Goal: Task Accomplishment & Management: Use online tool/utility

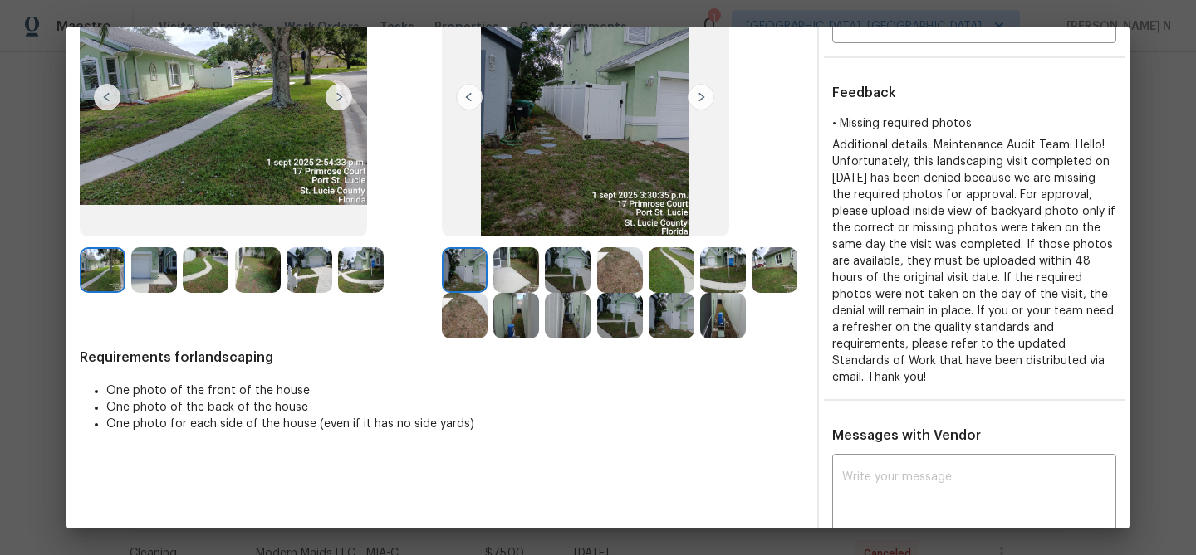
scroll to position [152, 0]
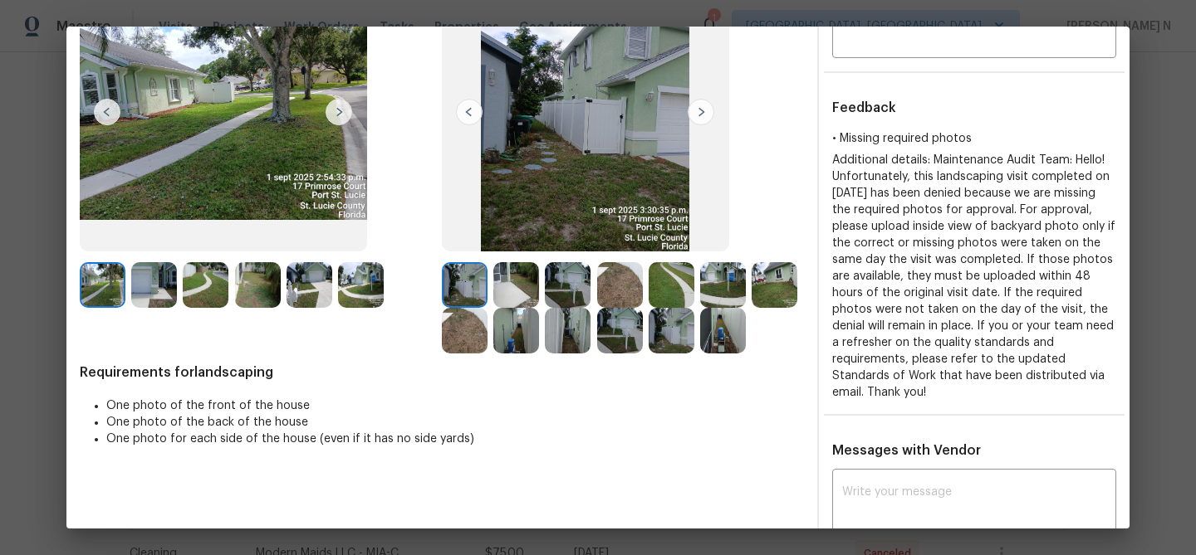
click at [770, 286] on img at bounding box center [774, 285] width 46 height 46
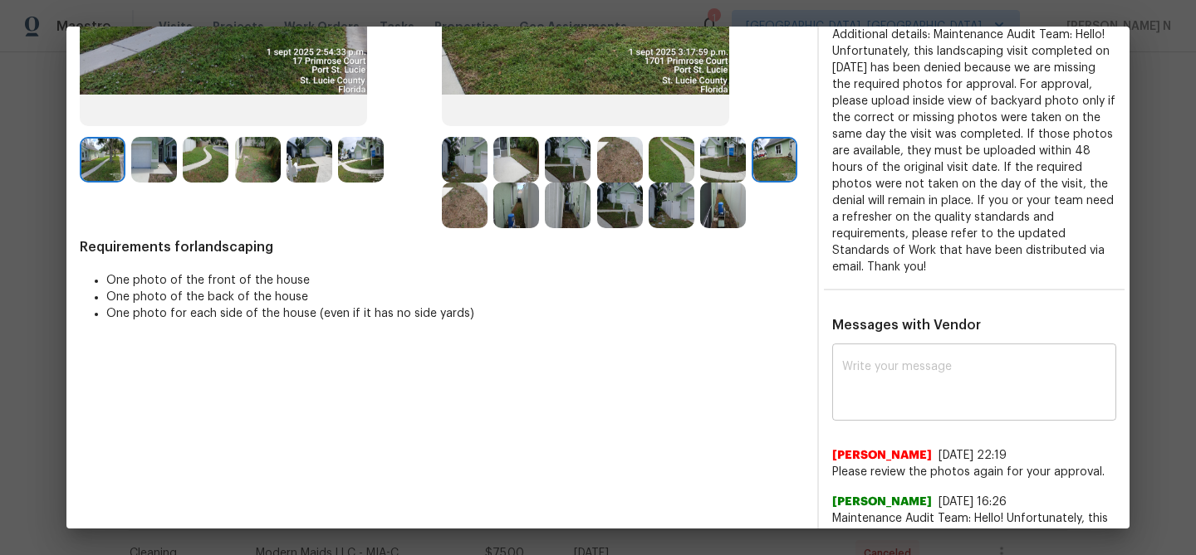
scroll to position [302, 0]
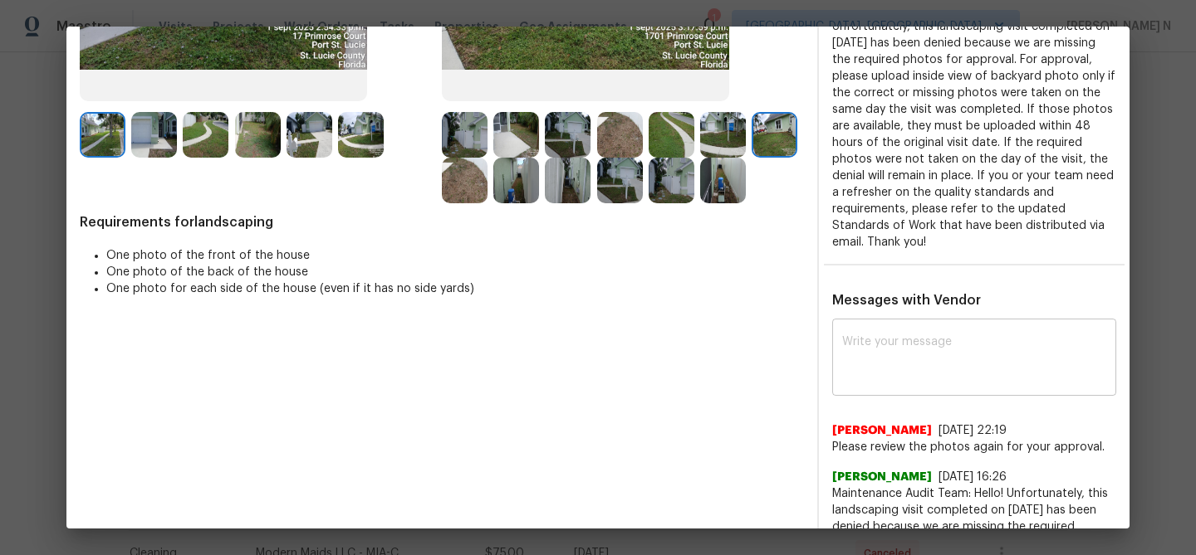
click at [966, 390] on div "x ​" at bounding box center [974, 359] width 284 height 73
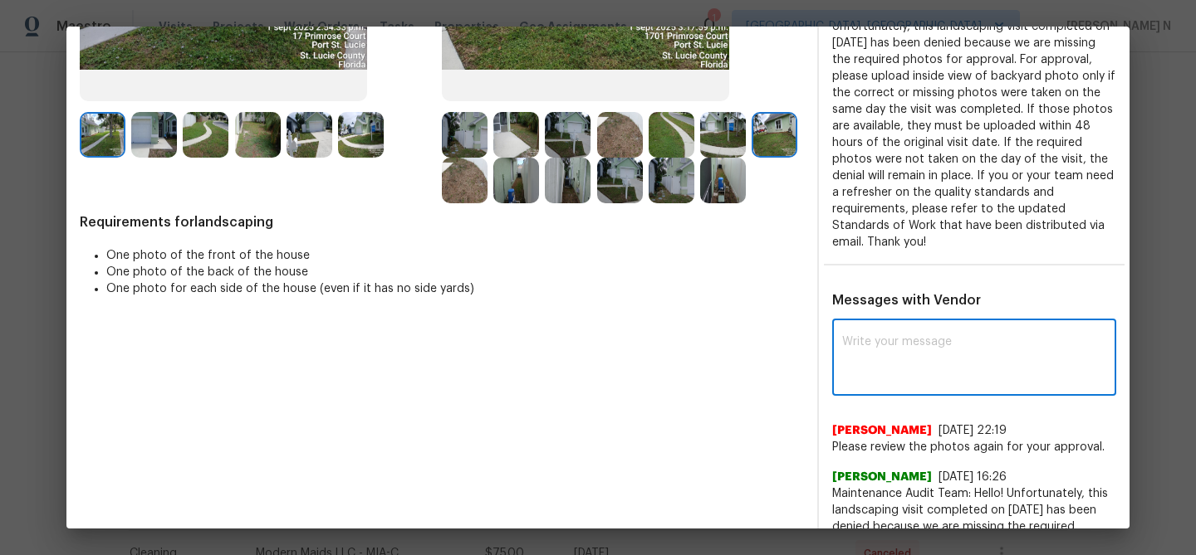
paste textarea "Maintenance Audit Team: Hello! Thank you for the feedback after further review …"
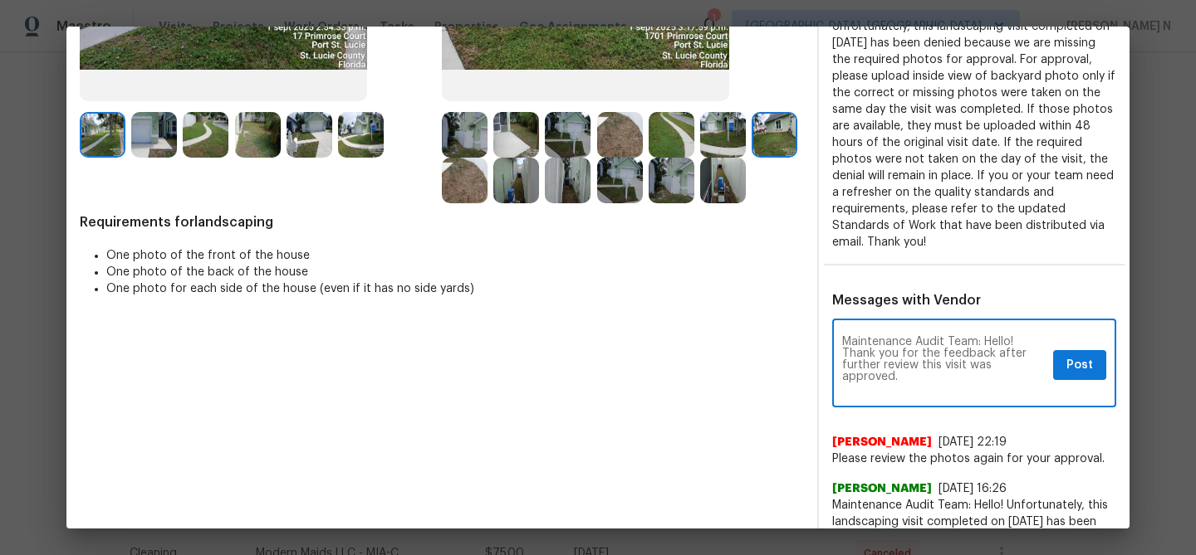
scroll to position [0, 0]
type textarea "Maintenance Audit Team: Hello! Thank you for the feedback after further review …"
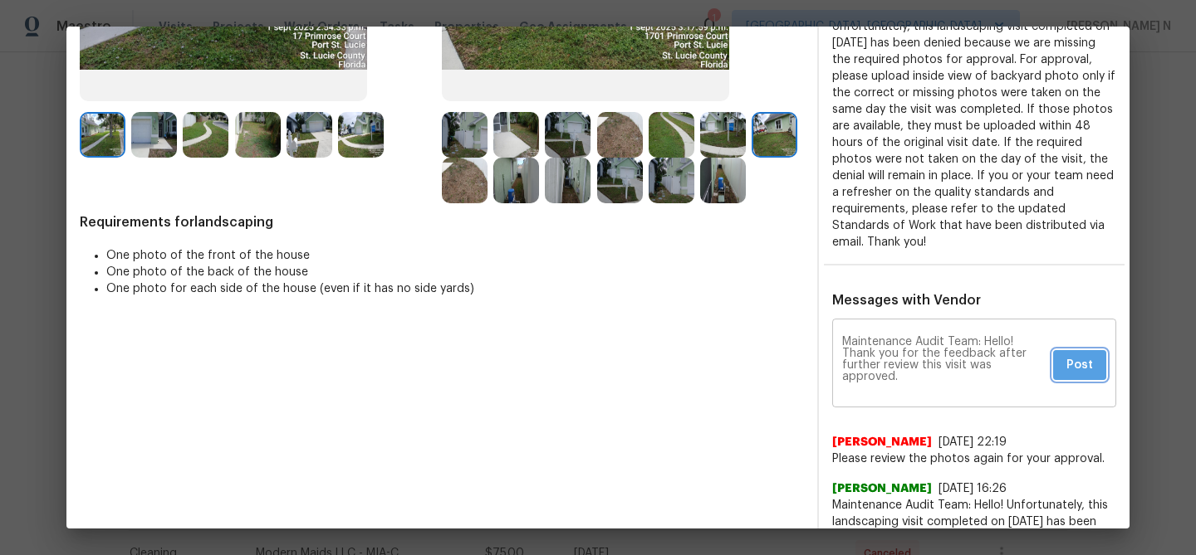
click at [1081, 360] on span "Post" at bounding box center [1079, 365] width 27 height 21
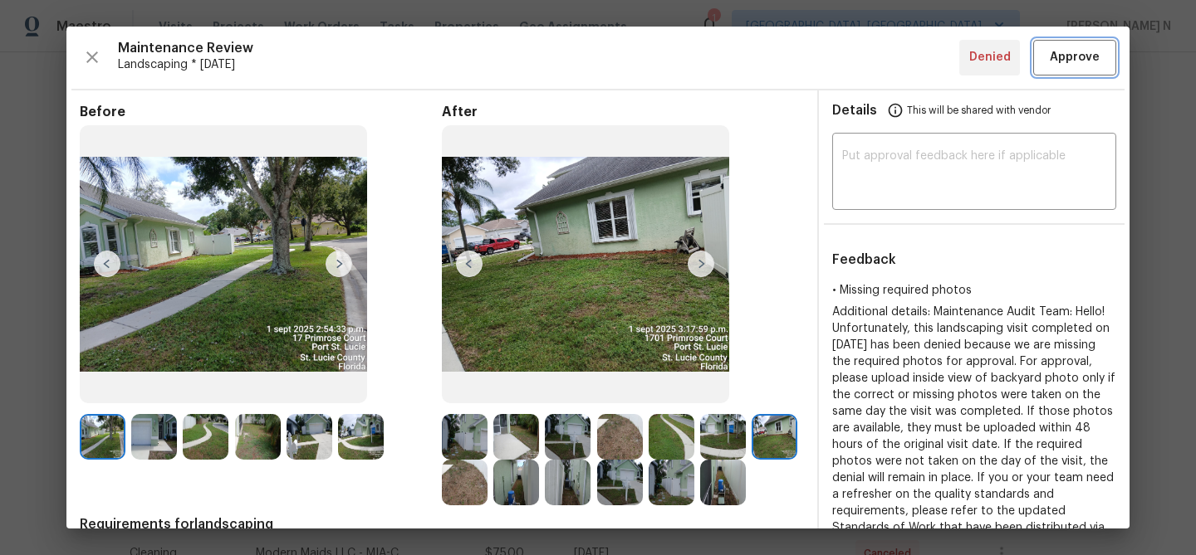
click at [1052, 67] on span "Approve" at bounding box center [1075, 57] width 50 height 21
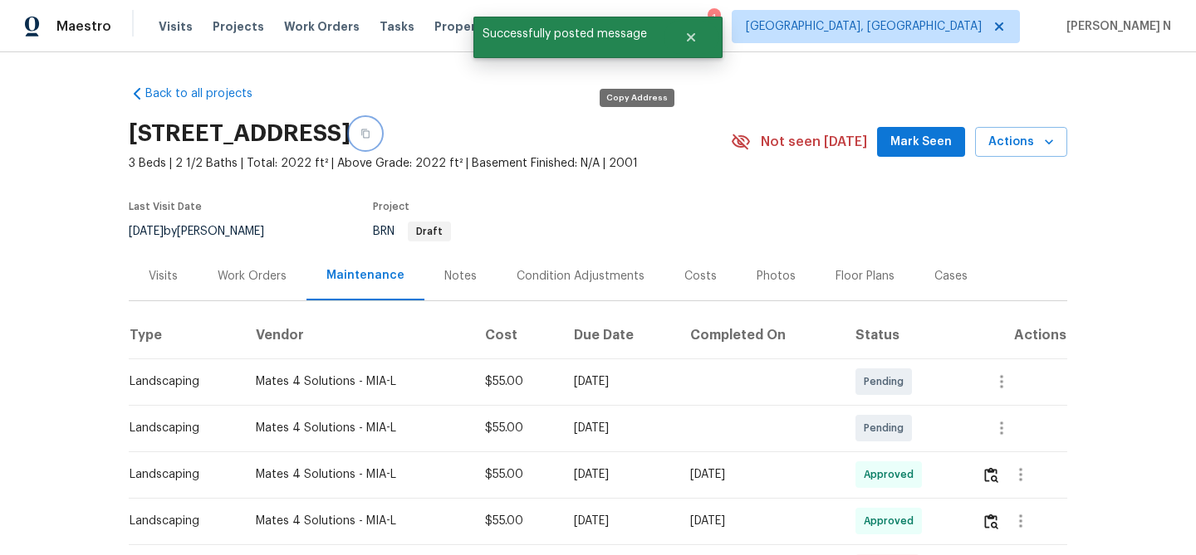
click at [380, 136] on button "button" at bounding box center [365, 134] width 30 height 30
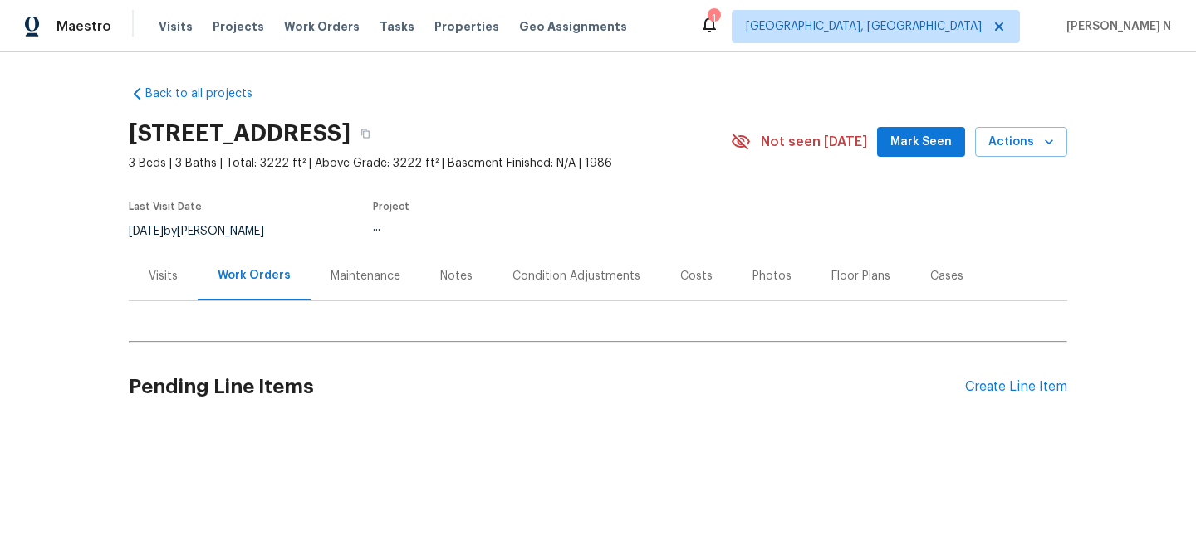
click at [363, 271] on div "Maintenance" at bounding box center [365, 276] width 70 height 17
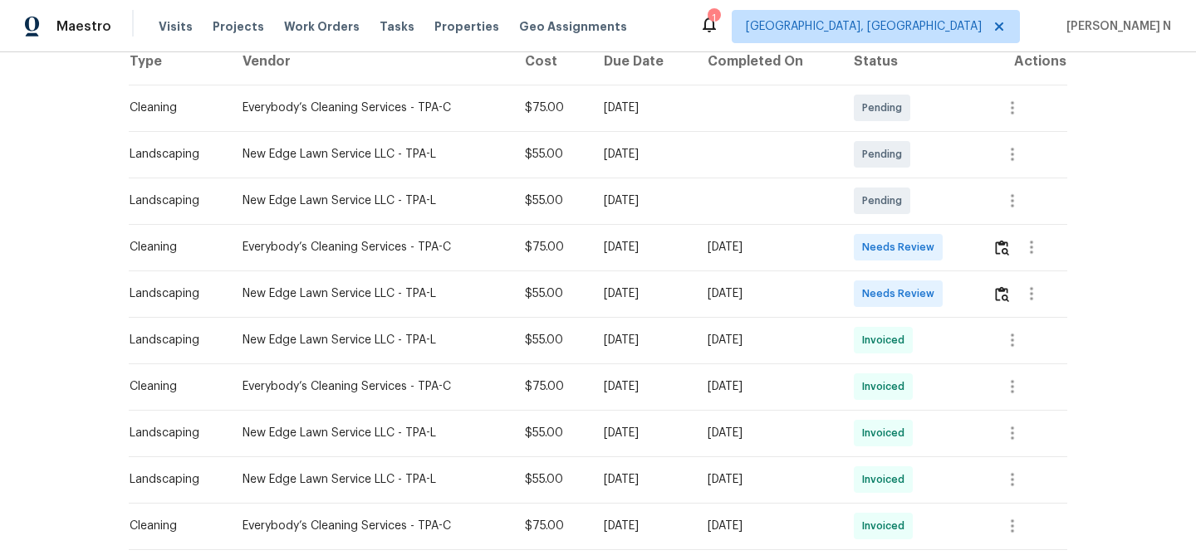
scroll to position [252, 0]
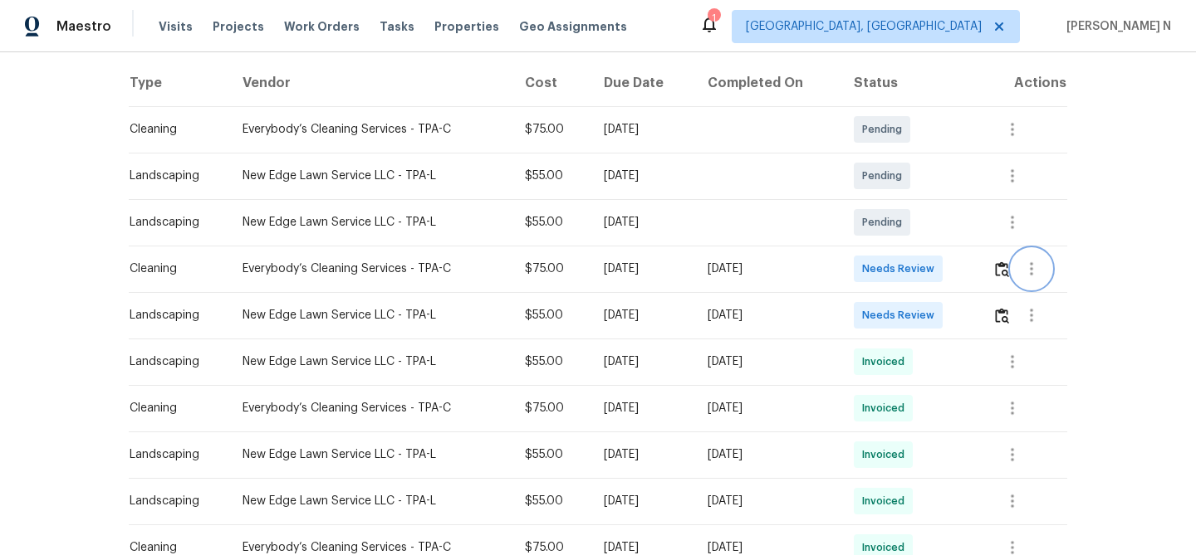
click at [1018, 272] on button "button" at bounding box center [1031, 269] width 40 height 40
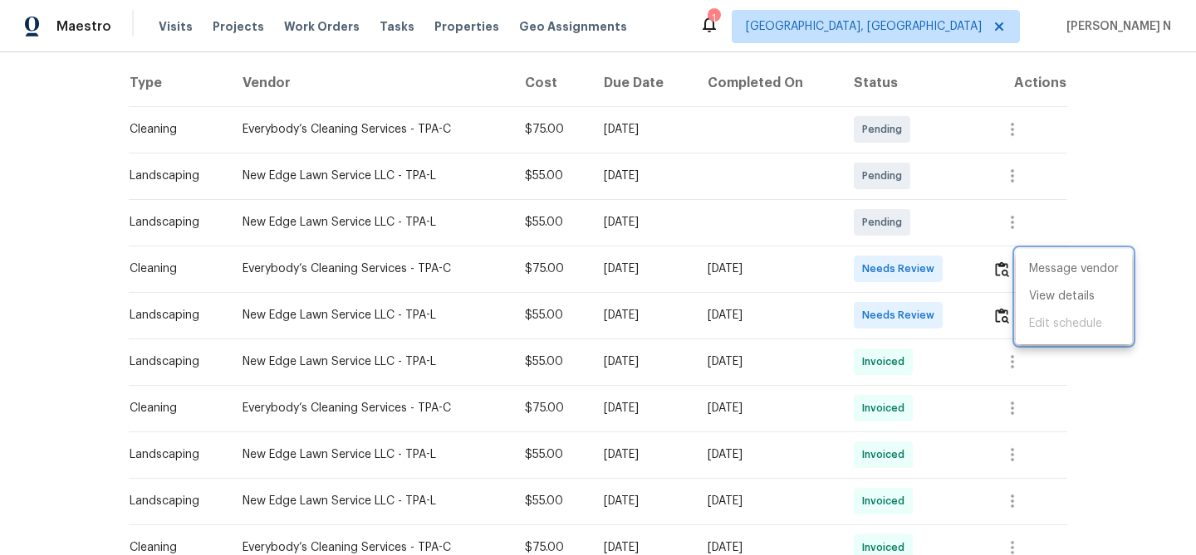
click at [1003, 273] on div at bounding box center [598, 277] width 1196 height 555
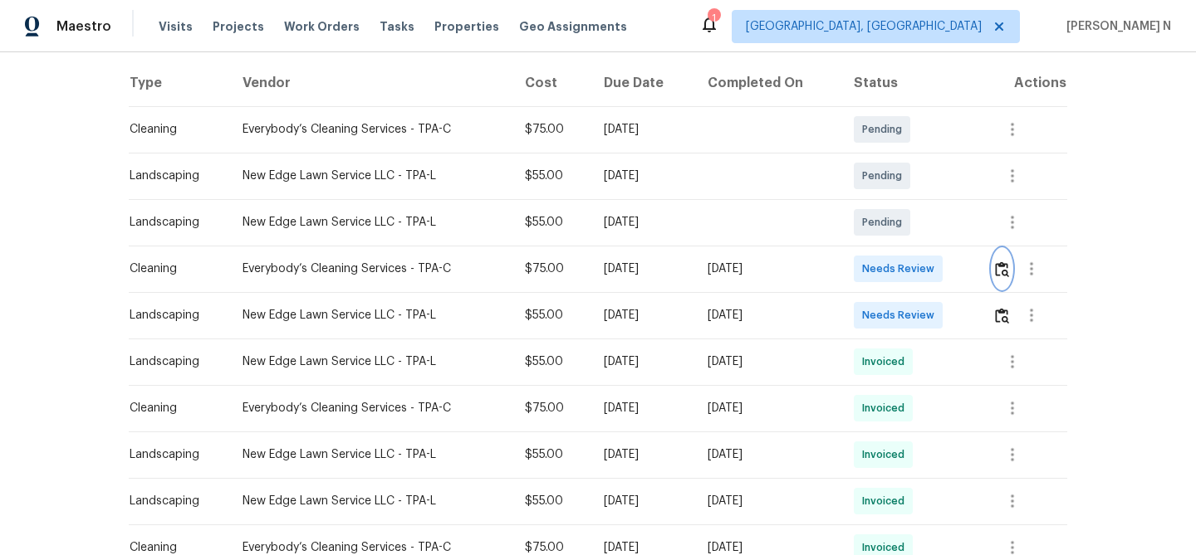
click at [1003, 273] on img "button" at bounding box center [1002, 270] width 14 height 16
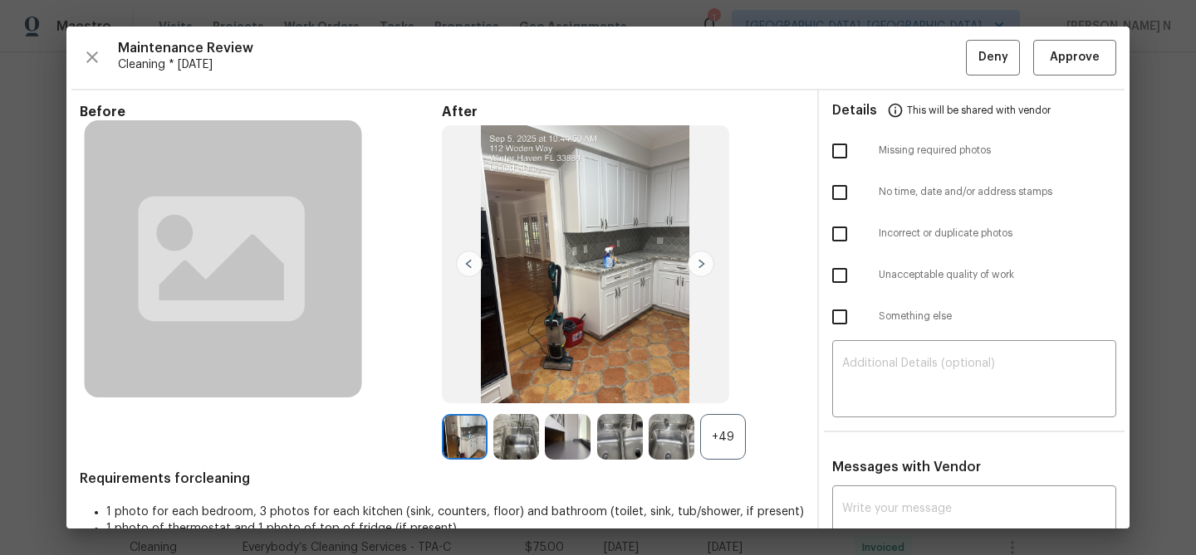
click at [725, 434] on div "+49" at bounding box center [723, 437] width 46 height 46
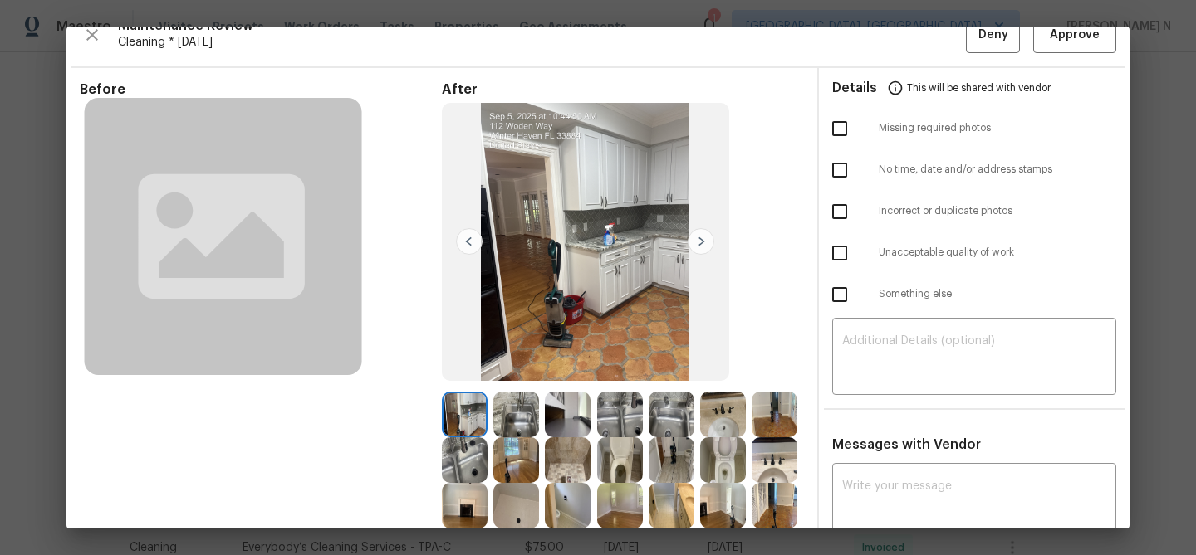
scroll to position [0, 0]
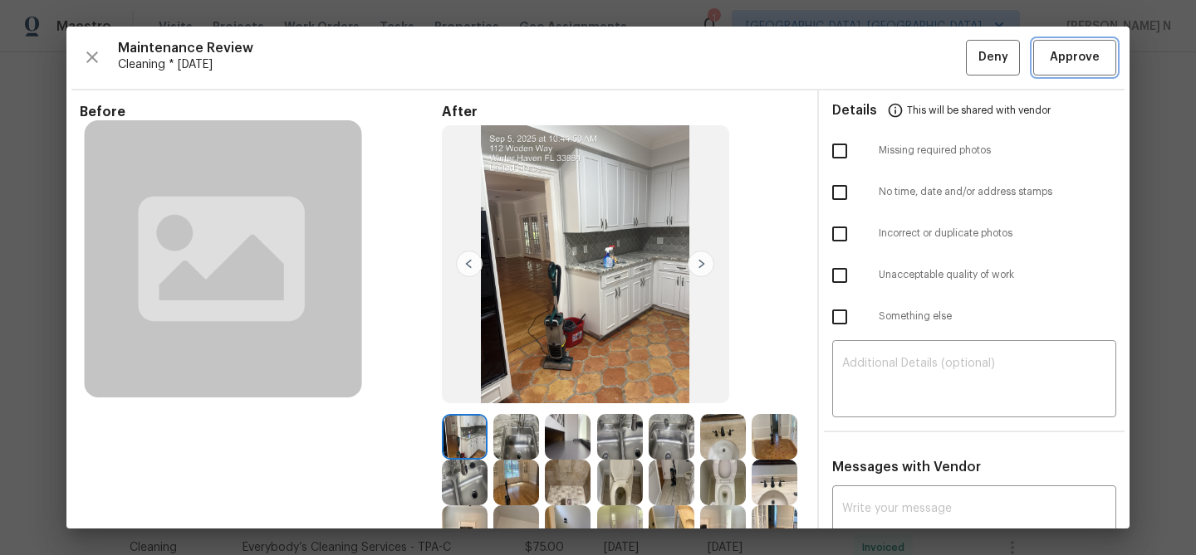
click at [1067, 71] on button "Approve" at bounding box center [1074, 58] width 83 height 36
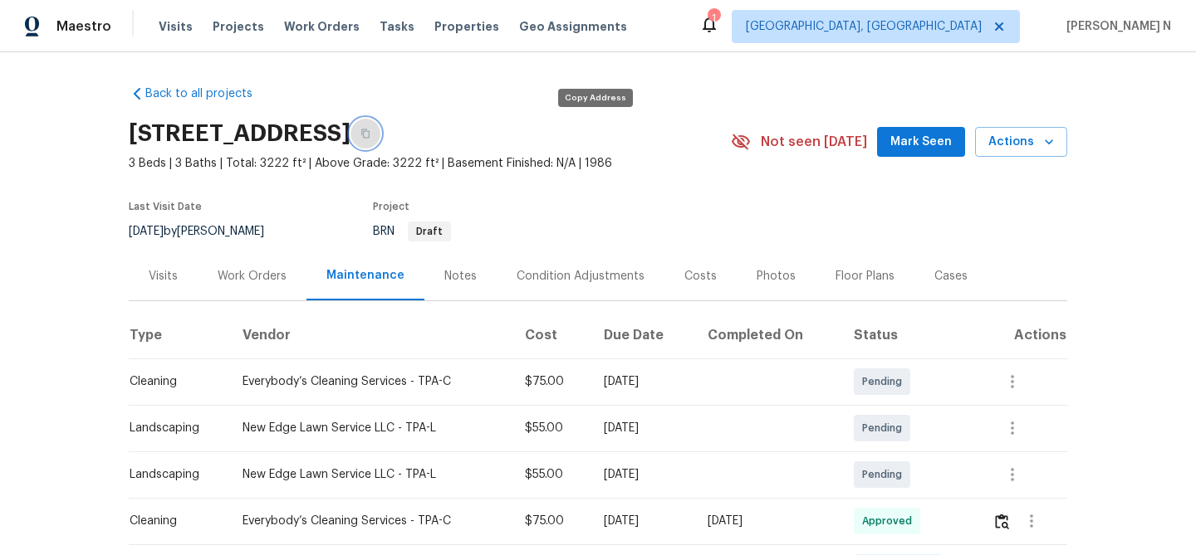
click at [370, 129] on icon "button" at bounding box center [365, 134] width 10 height 10
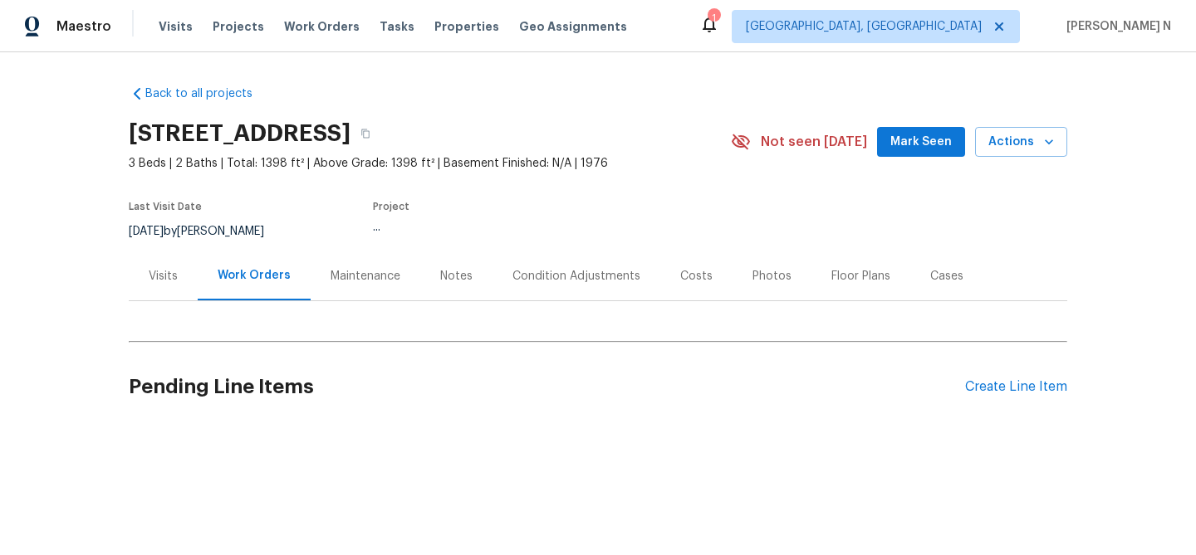
click at [372, 278] on div "Maintenance" at bounding box center [365, 276] width 70 height 17
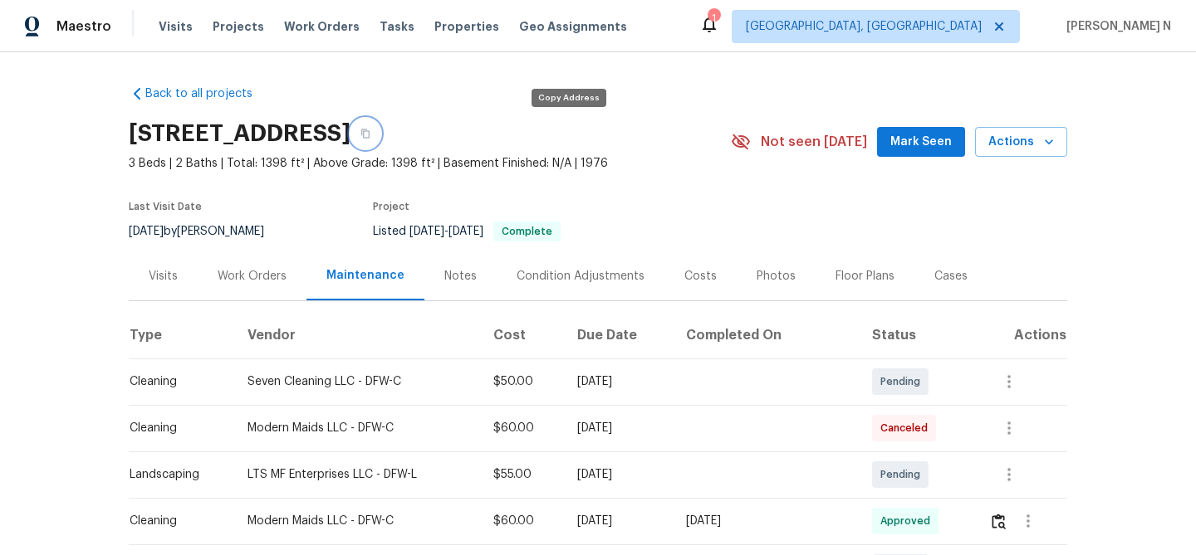
click at [380, 143] on button "button" at bounding box center [365, 134] width 30 height 30
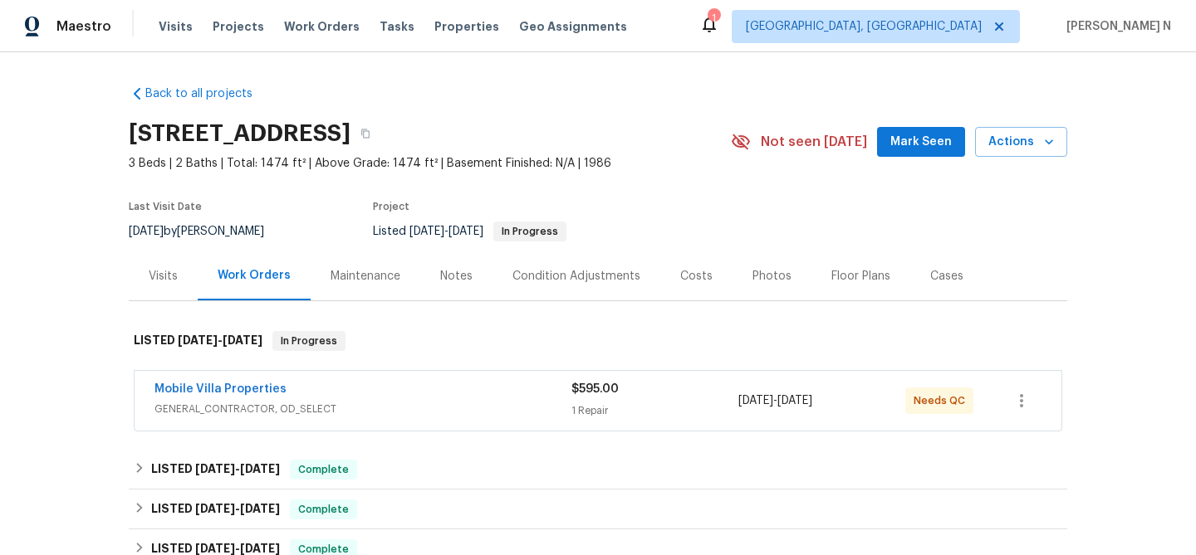
click at [346, 281] on div "Maintenance" at bounding box center [365, 276] width 70 height 17
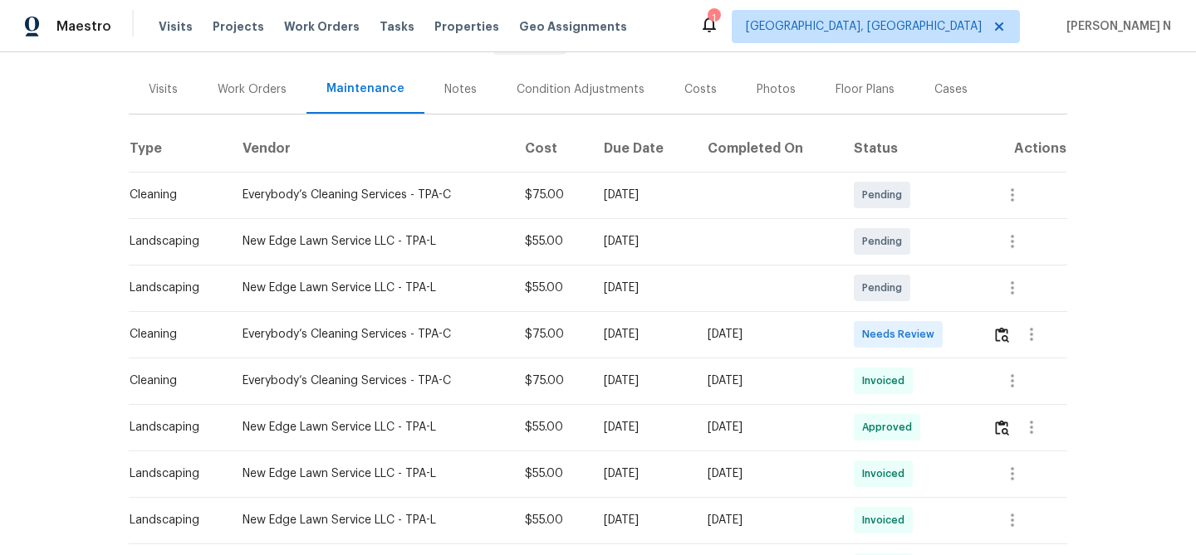
scroll to position [230, 0]
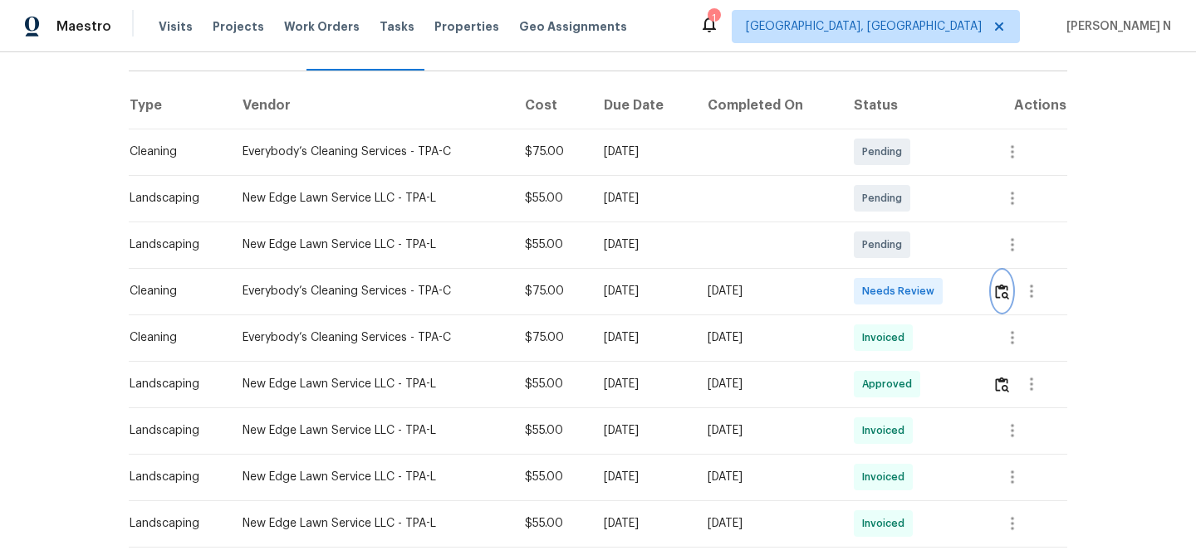
click at [1006, 294] on img "button" at bounding box center [1002, 292] width 14 height 16
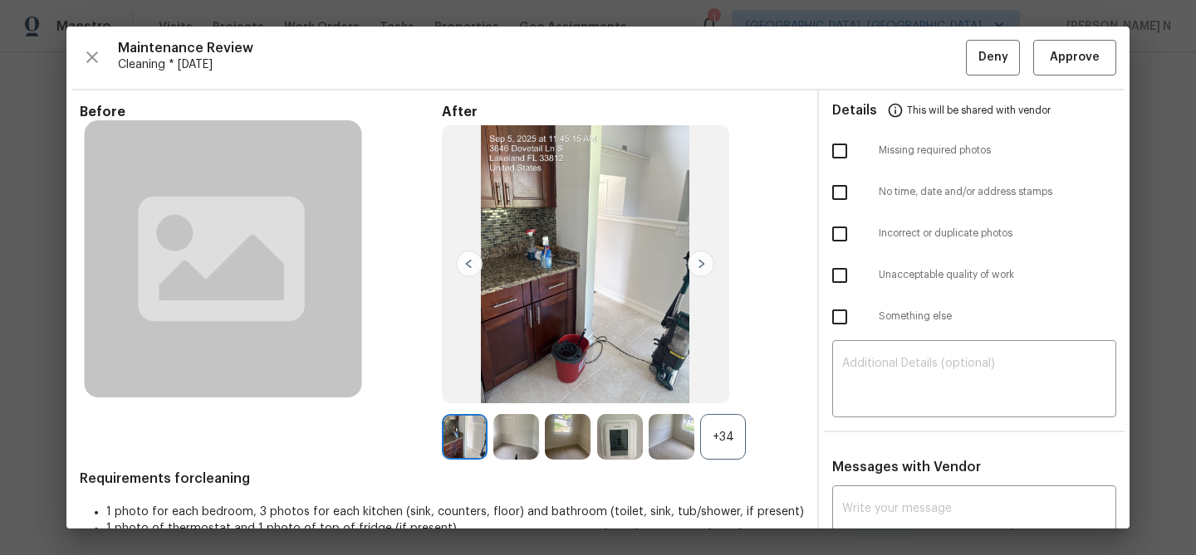
click at [723, 438] on div "+34" at bounding box center [723, 437] width 46 height 46
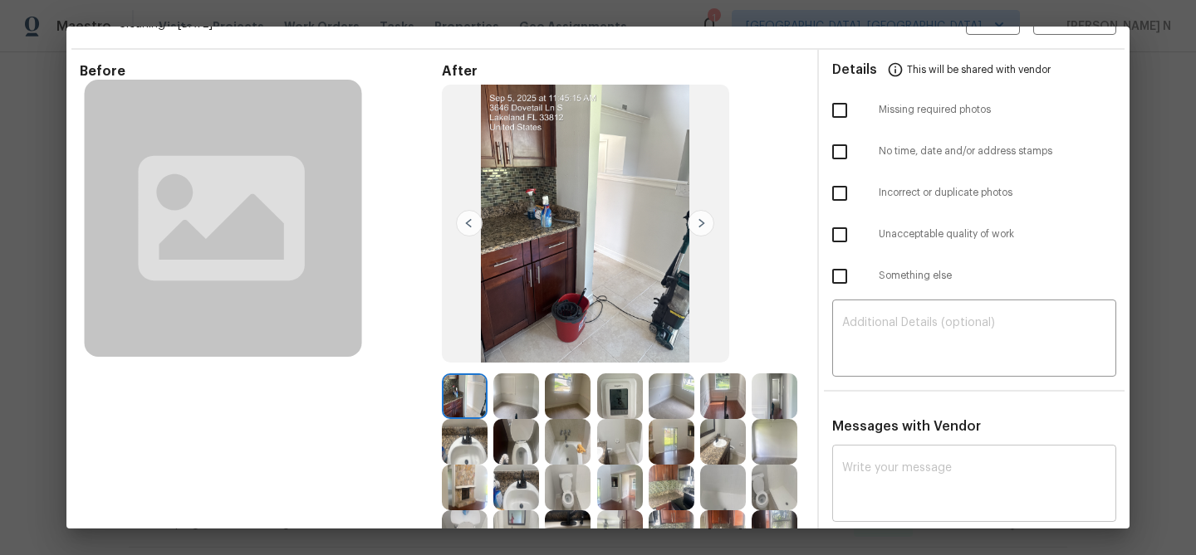
scroll to position [0, 0]
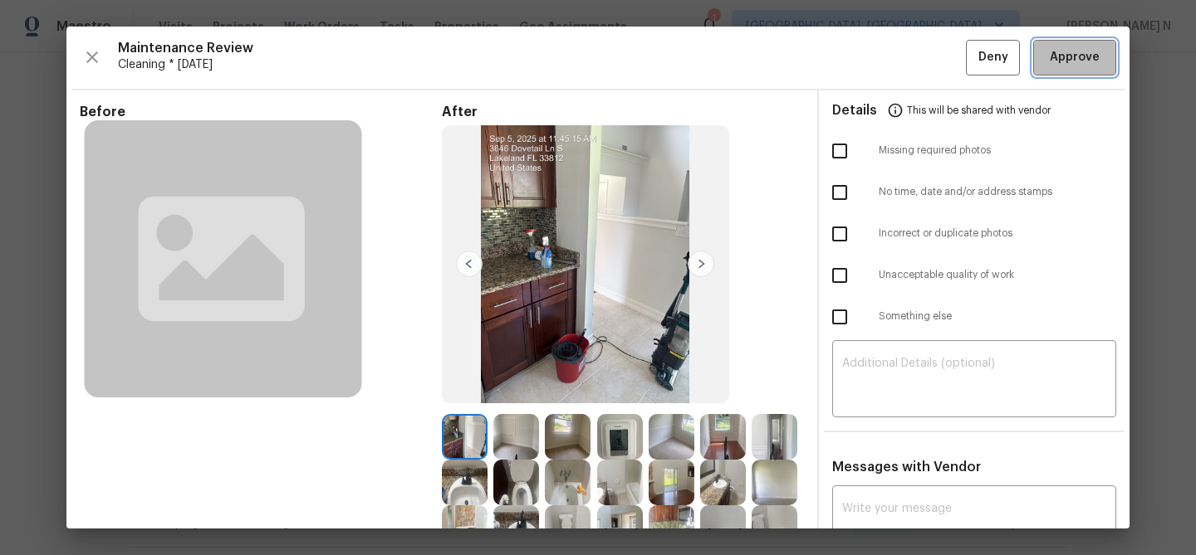
click at [1061, 71] on button "Approve" at bounding box center [1074, 58] width 83 height 36
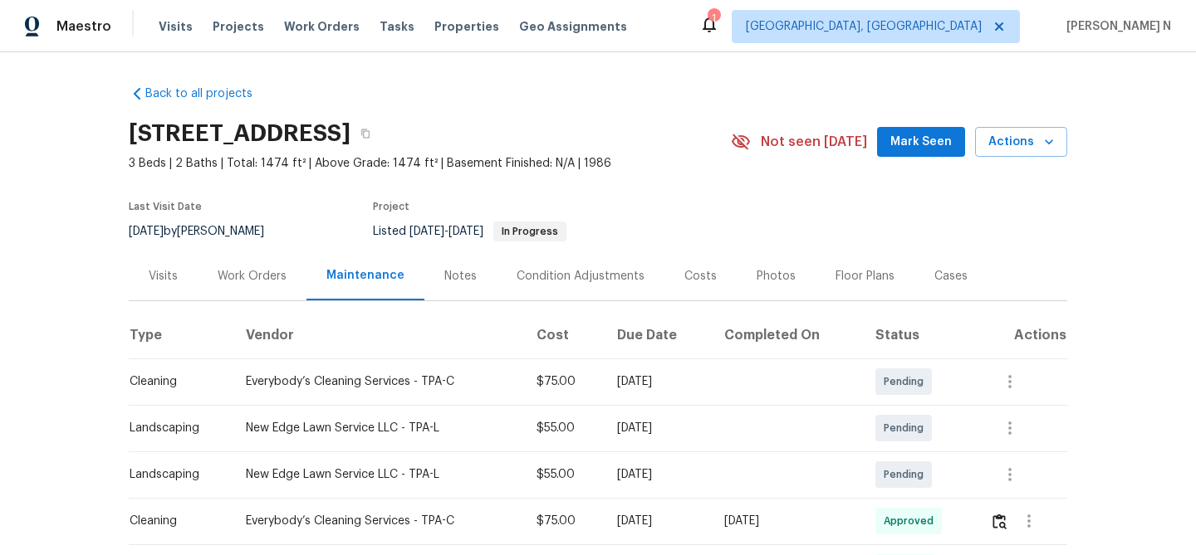
click at [590, 147] on div "3646 Dovetail Ln S, Lakeland, FL 33812" at bounding box center [430, 133] width 602 height 43
click at [380, 139] on button "button" at bounding box center [365, 134] width 30 height 30
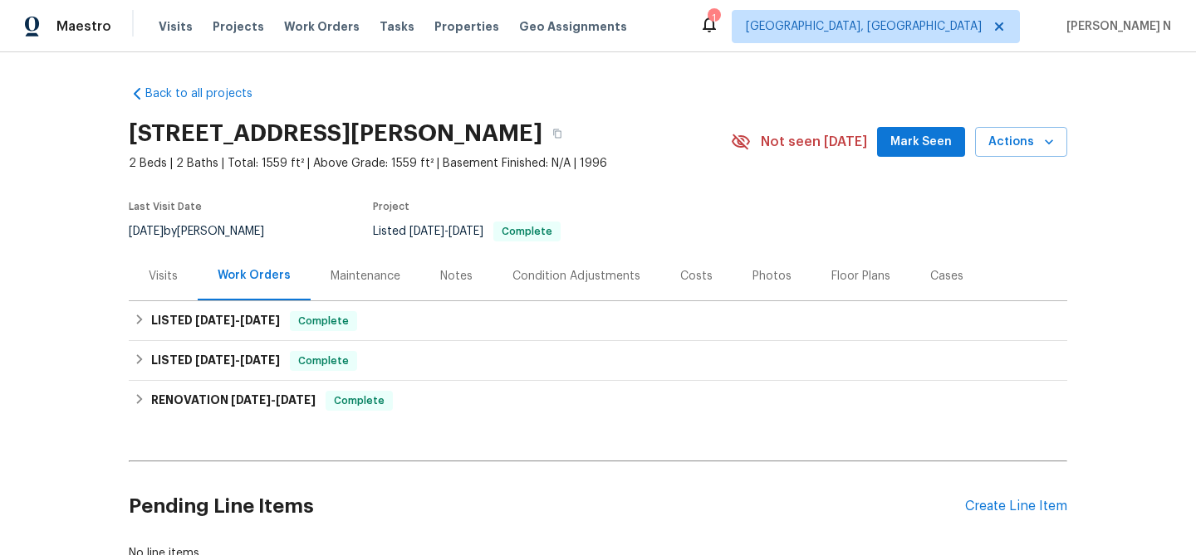
click at [356, 286] on div "Maintenance" at bounding box center [366, 276] width 110 height 49
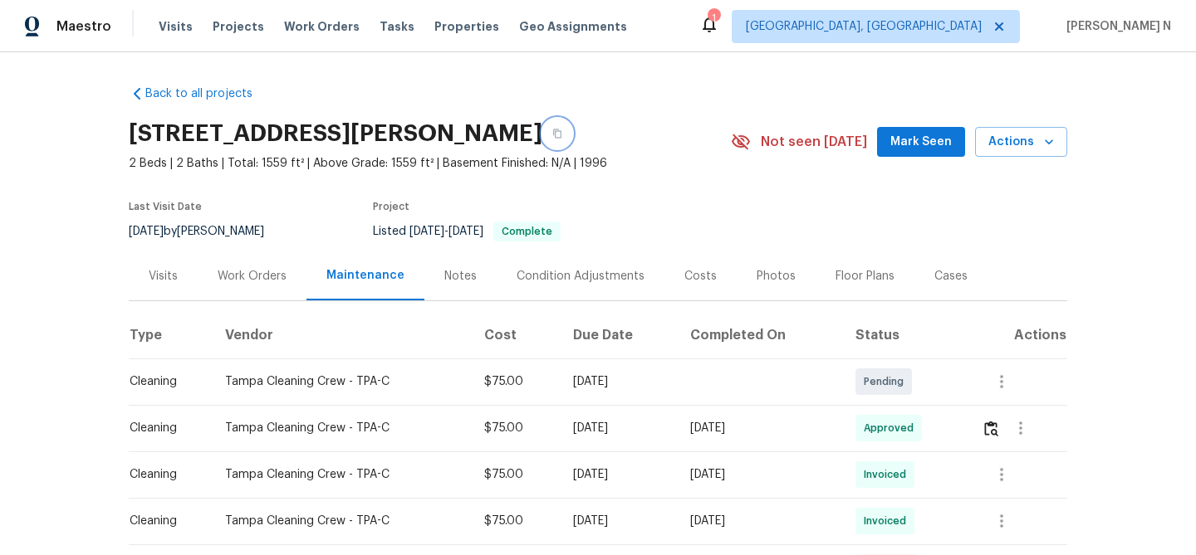
click at [562, 129] on icon "button" at bounding box center [557, 134] width 10 height 10
